Goal: Transaction & Acquisition: Download file/media

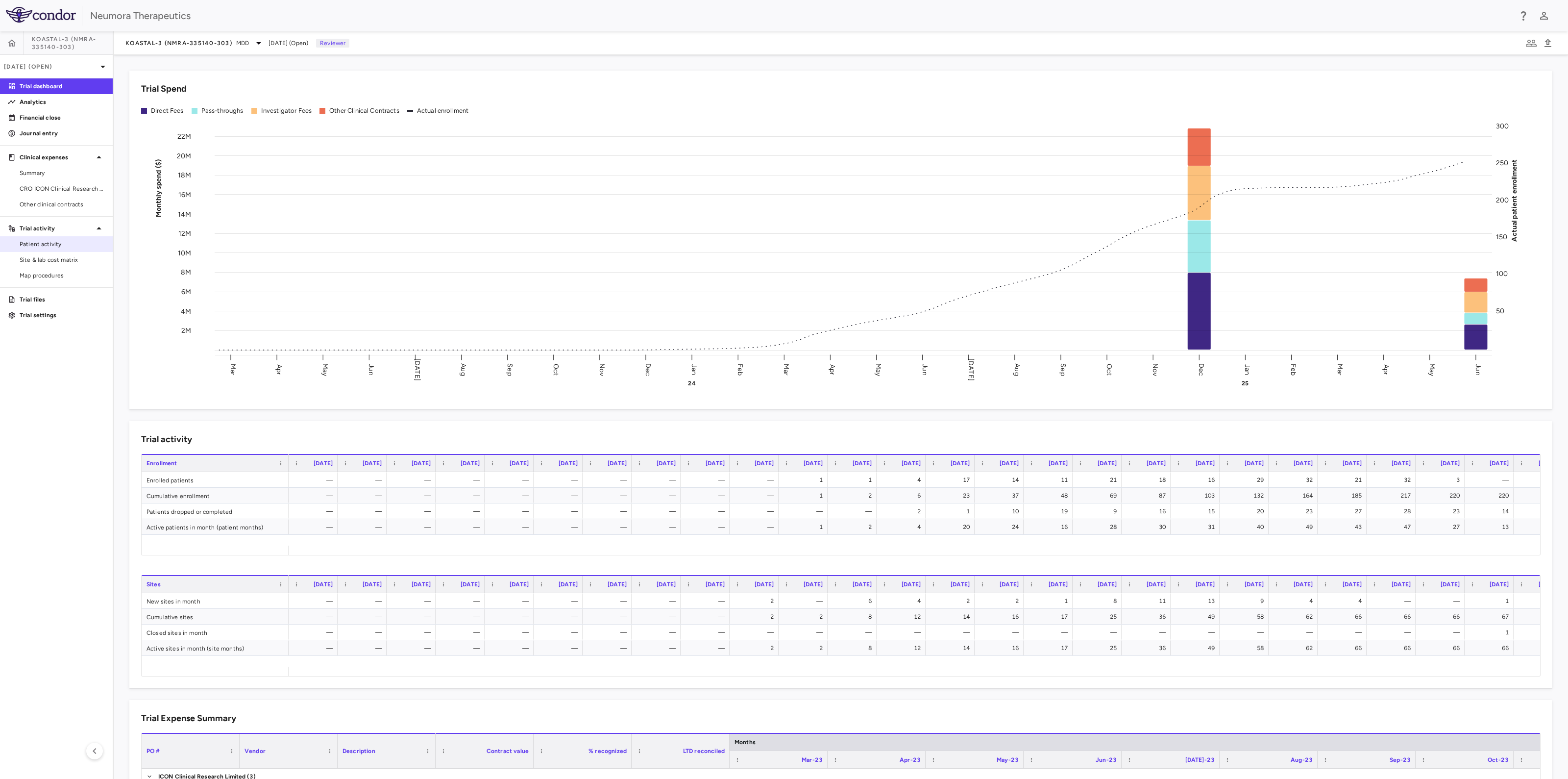
click at [12, 244] on link "Patient activity" at bounding box center [56, 244] width 113 height 15
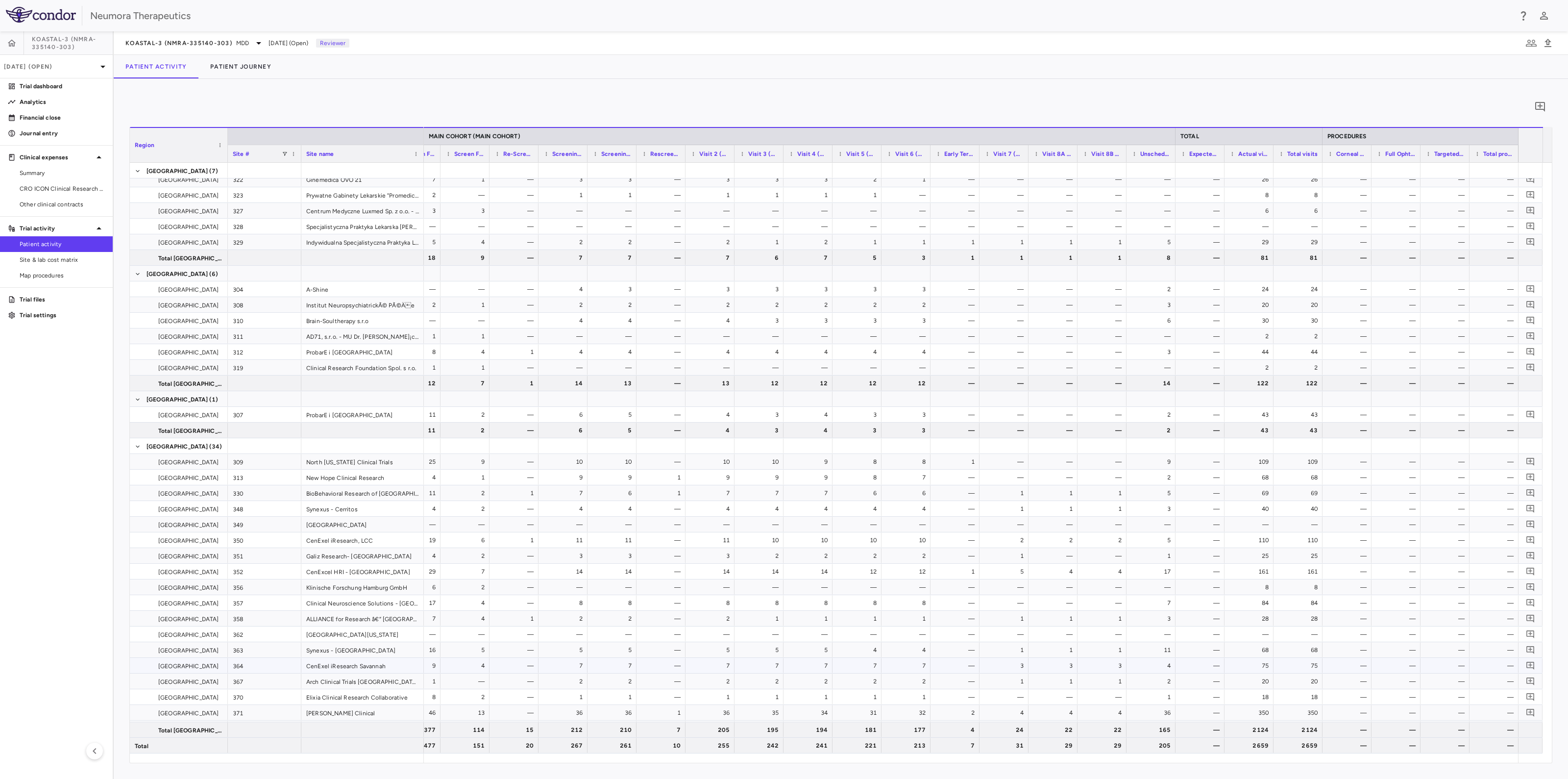
scroll to position [122, 0]
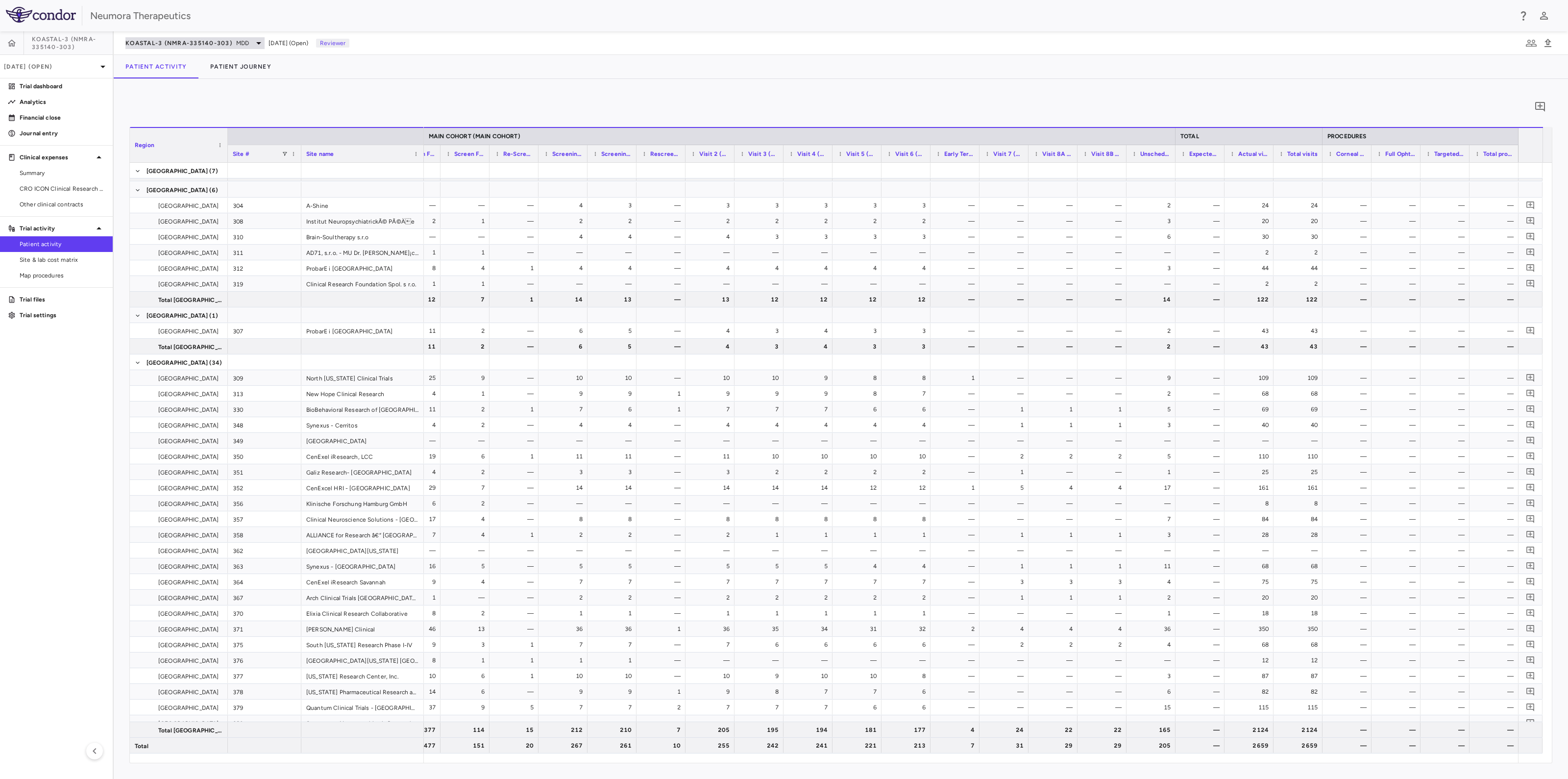
click at [257, 45] on icon at bounding box center [258, 43] width 12 height 12
click at [164, 170] on p "KOASTAL-LT (NMRA-335140-501) • MDD (Safety and Effectiveness)" at bounding box center [186, 166] width 87 height 26
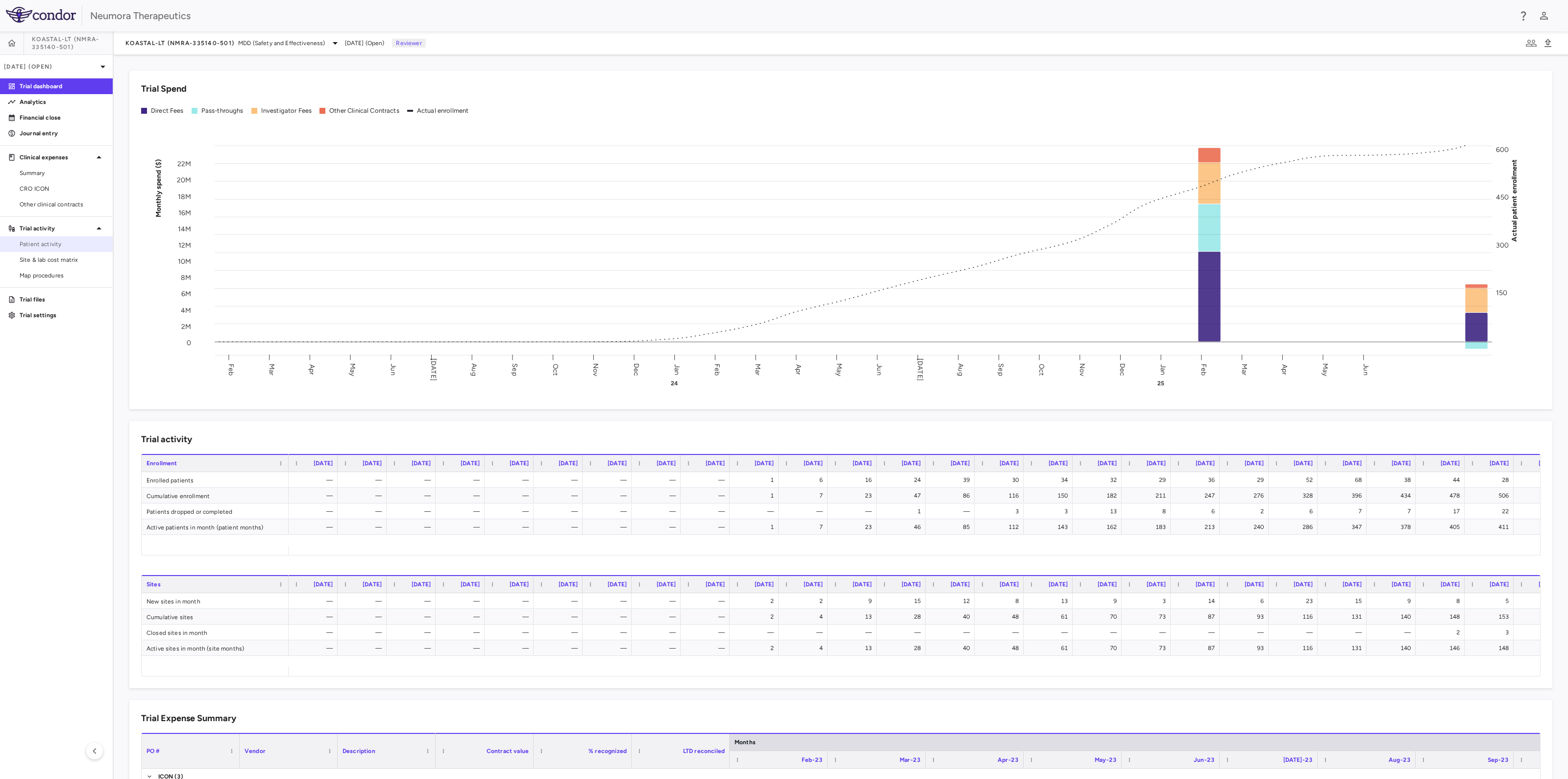
click at [36, 241] on span "Patient activity" at bounding box center [62, 244] width 85 height 9
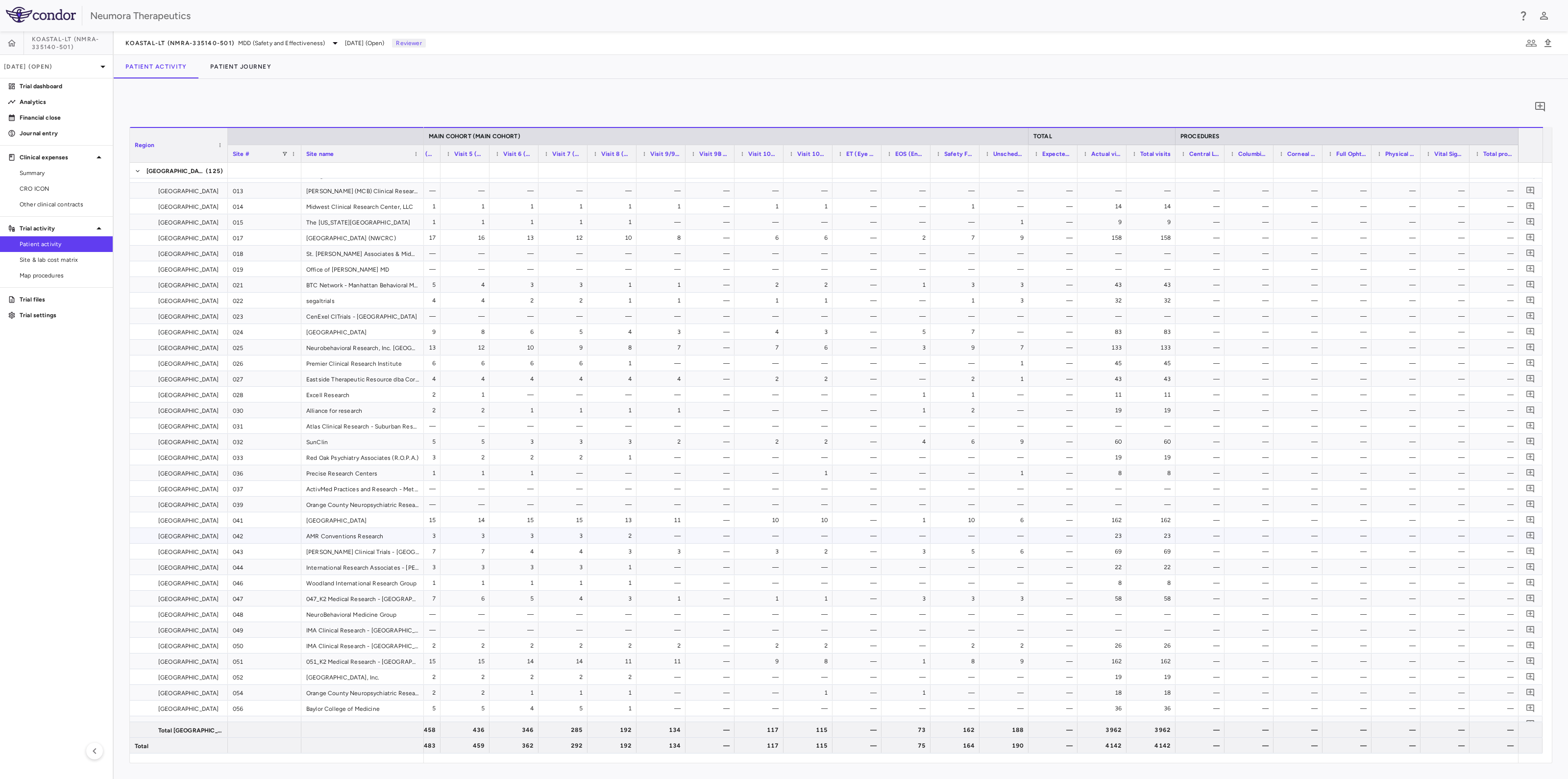
scroll to position [184, 0]
click at [58, 190] on span "CRO ICON" at bounding box center [62, 188] width 85 height 9
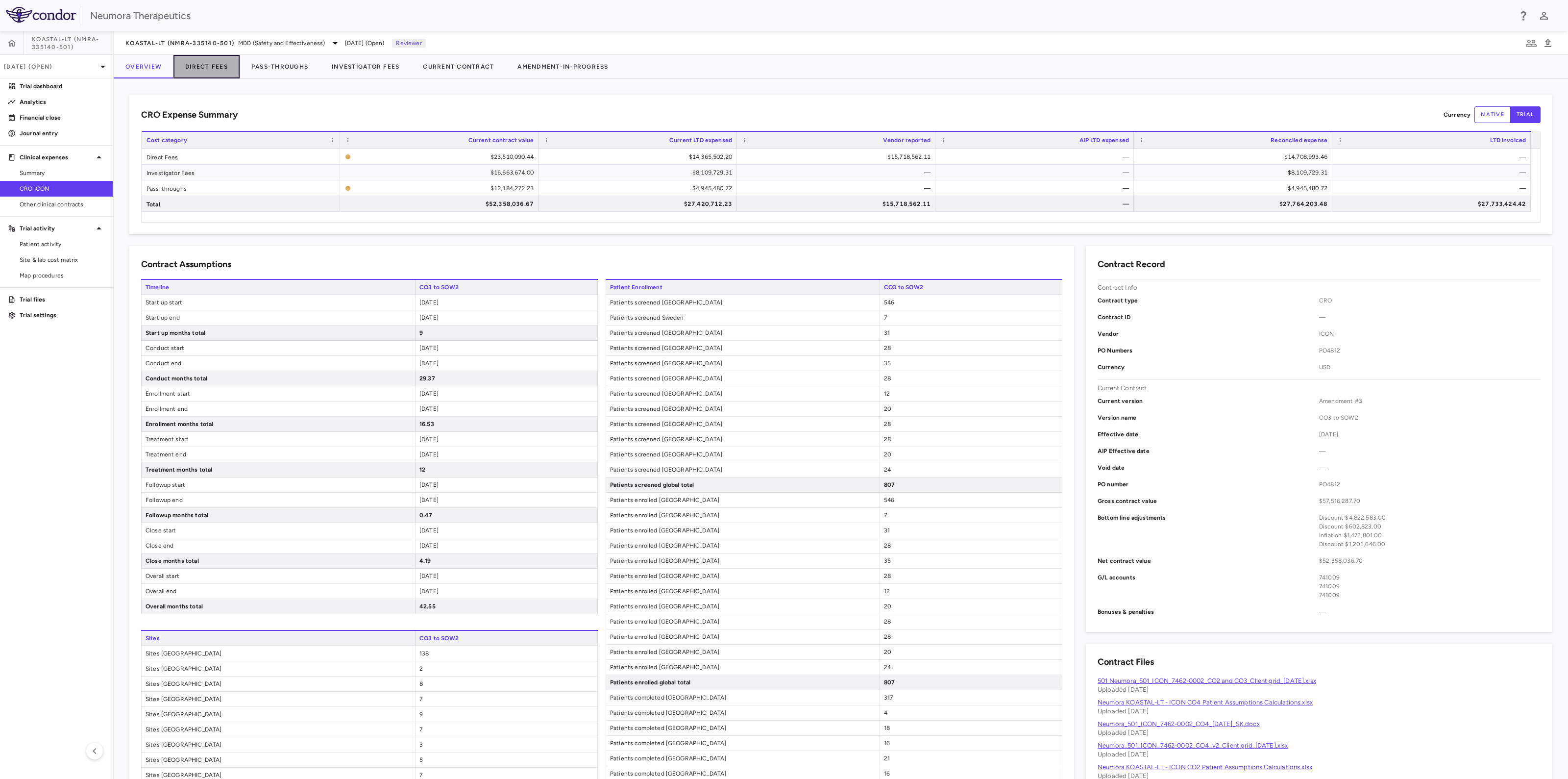
click at [203, 68] on button "Direct Fees" at bounding box center [206, 67] width 66 height 23
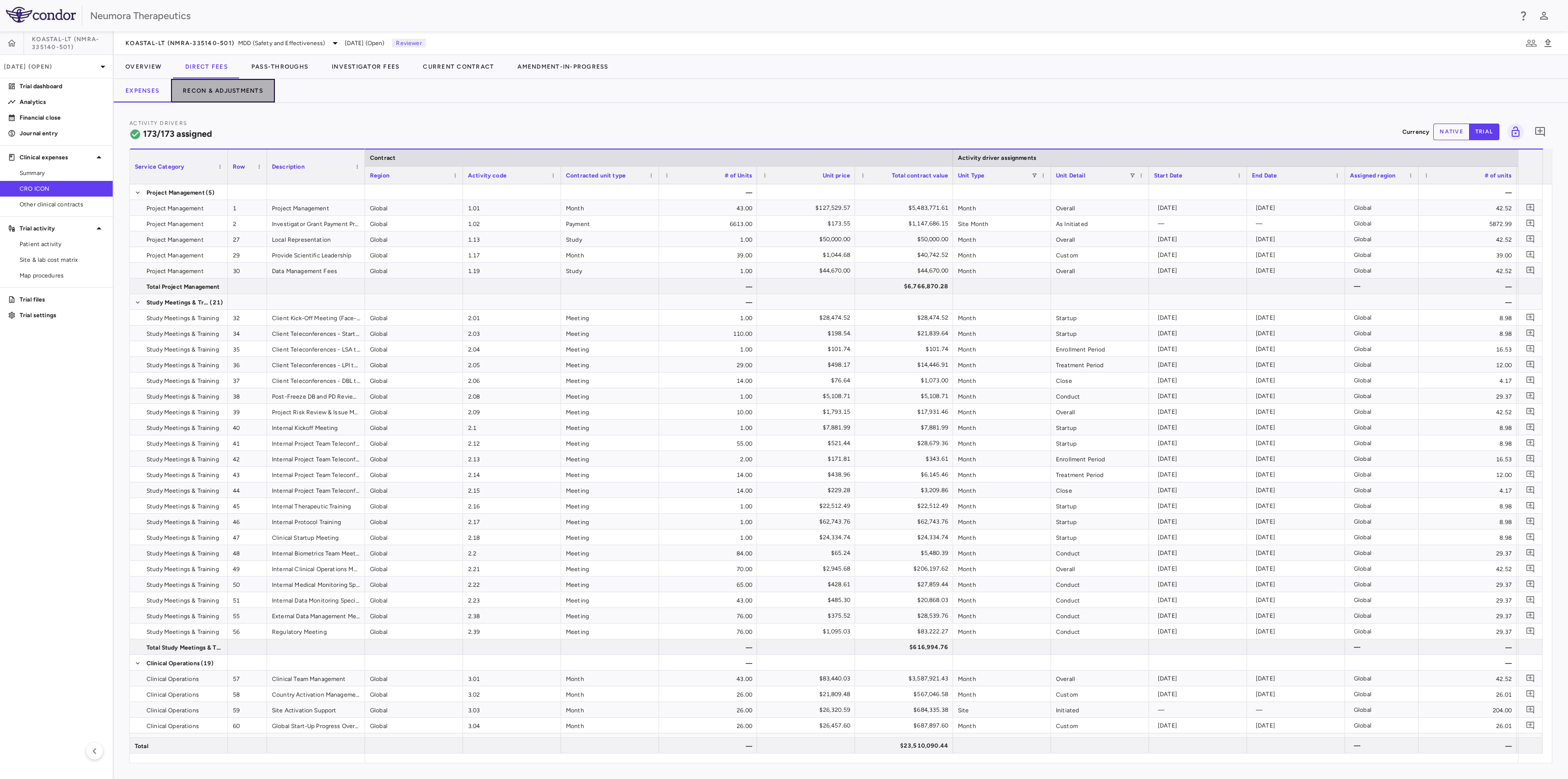
click at [210, 87] on button "Recon & Adjustments" at bounding box center [223, 91] width 104 height 23
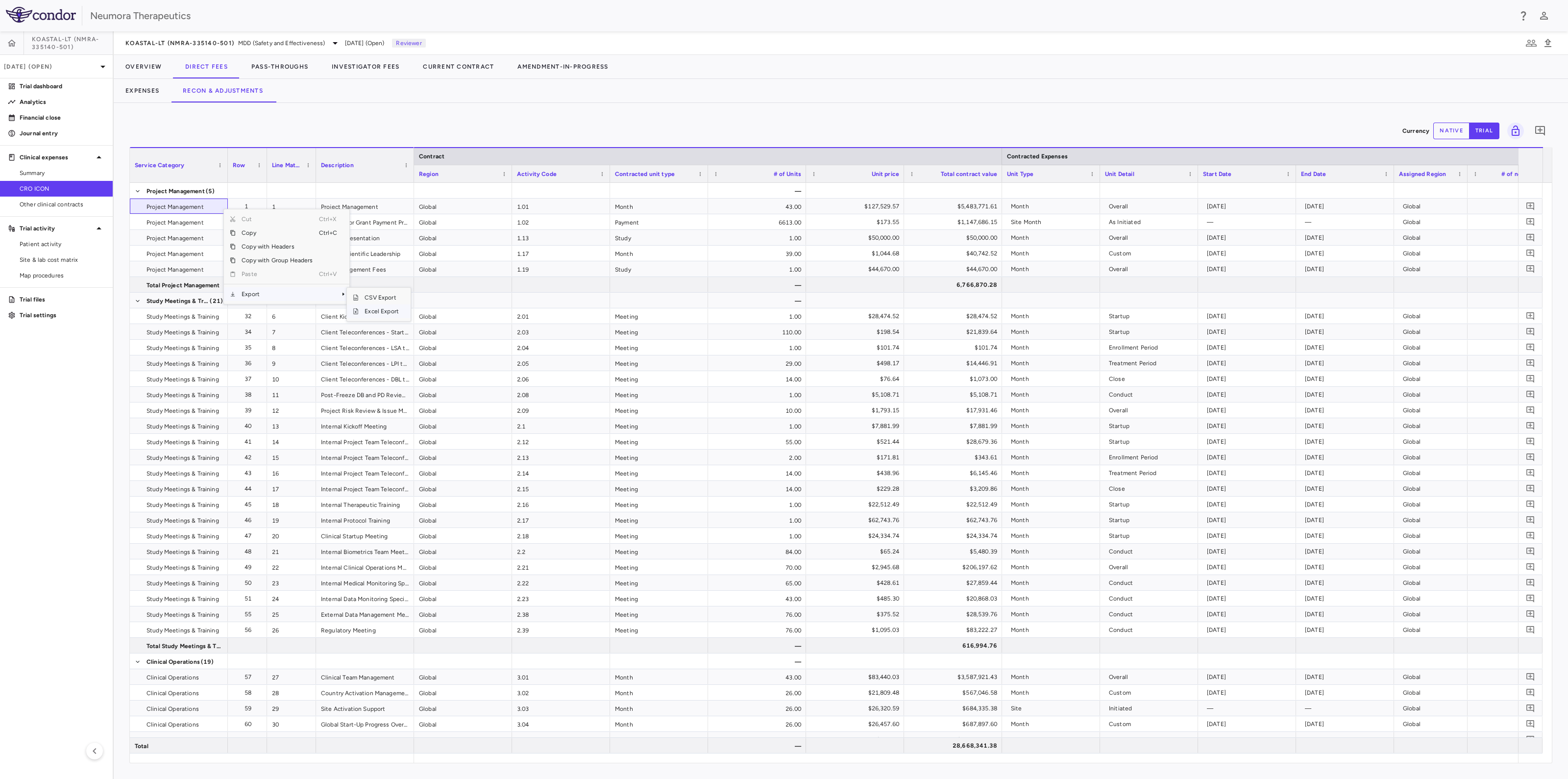
click at [382, 309] on span "Excel Export" at bounding box center [382, 312] width 46 height 14
